Goal: Find specific page/section

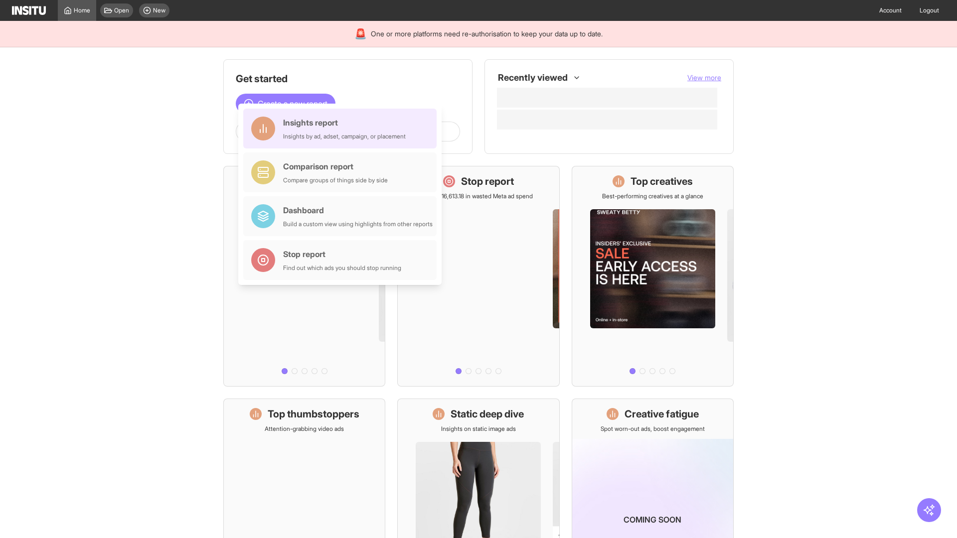
click at [342, 129] on div "Insights report Insights by ad, adset, campaign, or placement" at bounding box center [344, 129] width 123 height 24
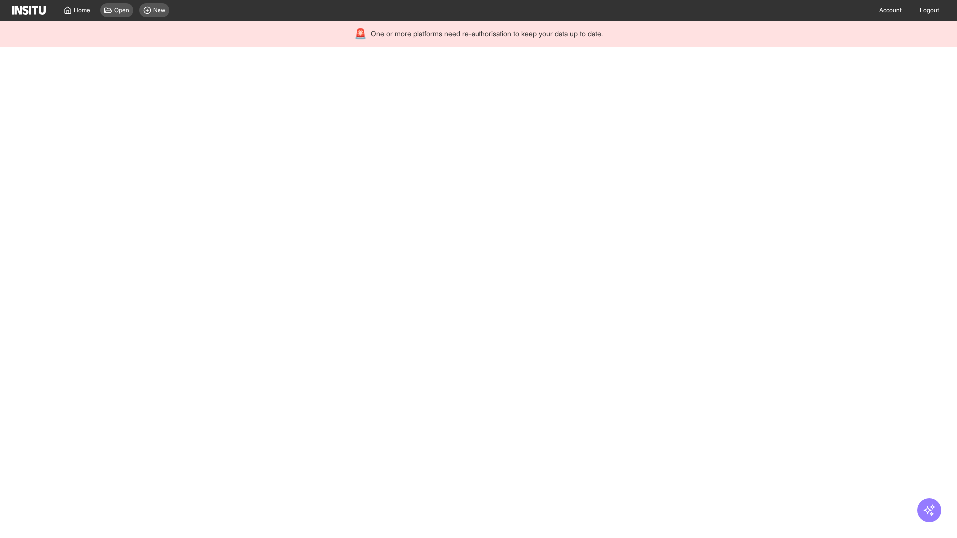
select select "**"
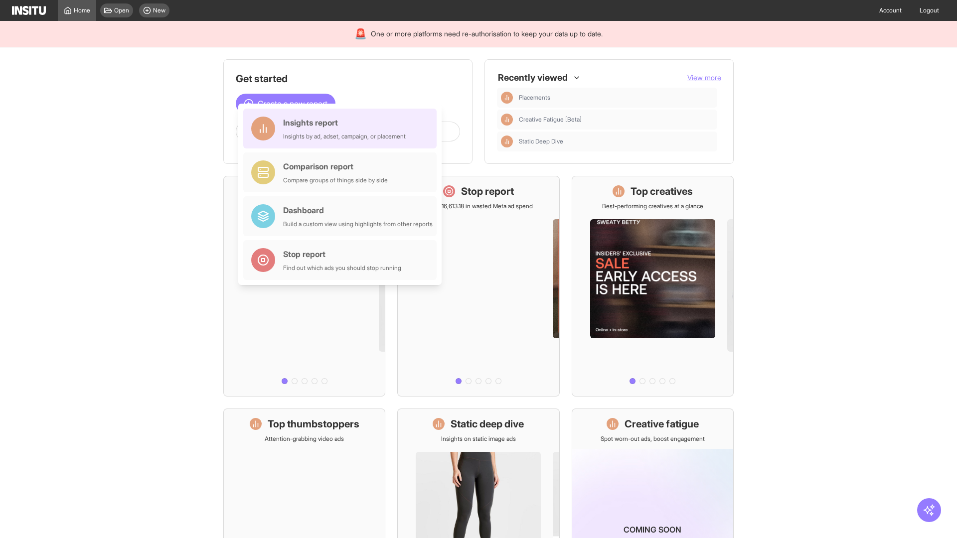
click at [342, 129] on div "Insights report Insights by ad, adset, campaign, or placement" at bounding box center [344, 129] width 123 height 24
